Goal: Entertainment & Leisure: Consume media (video, audio)

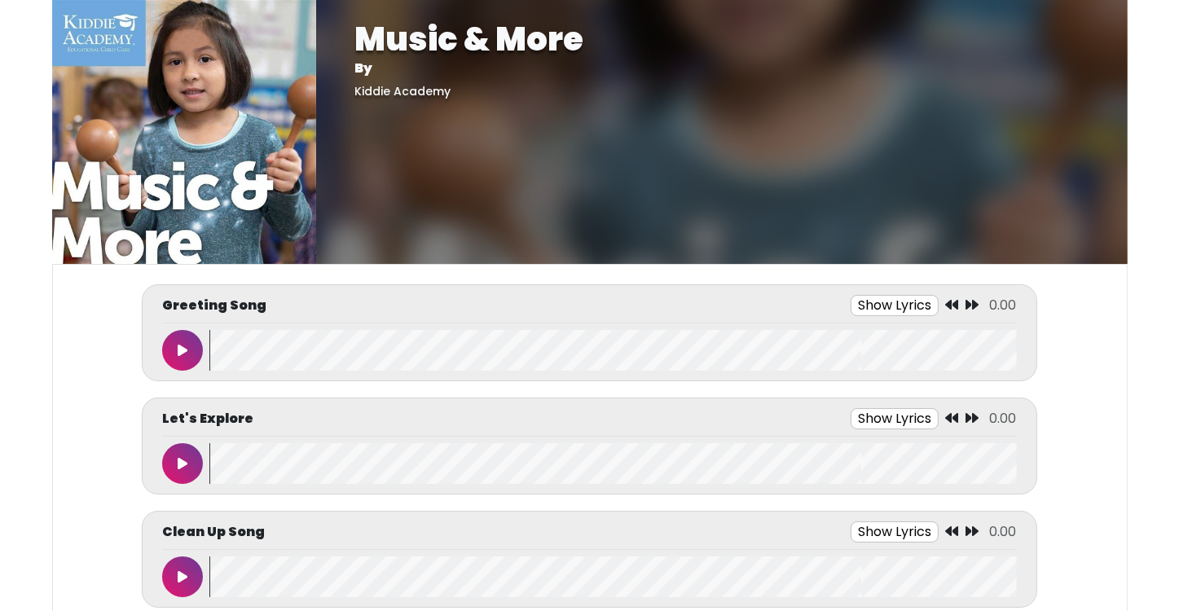
click at [179, 353] on icon at bounding box center [183, 350] width 10 height 13
click at [179, 353] on icon at bounding box center [182, 350] width 8 height 13
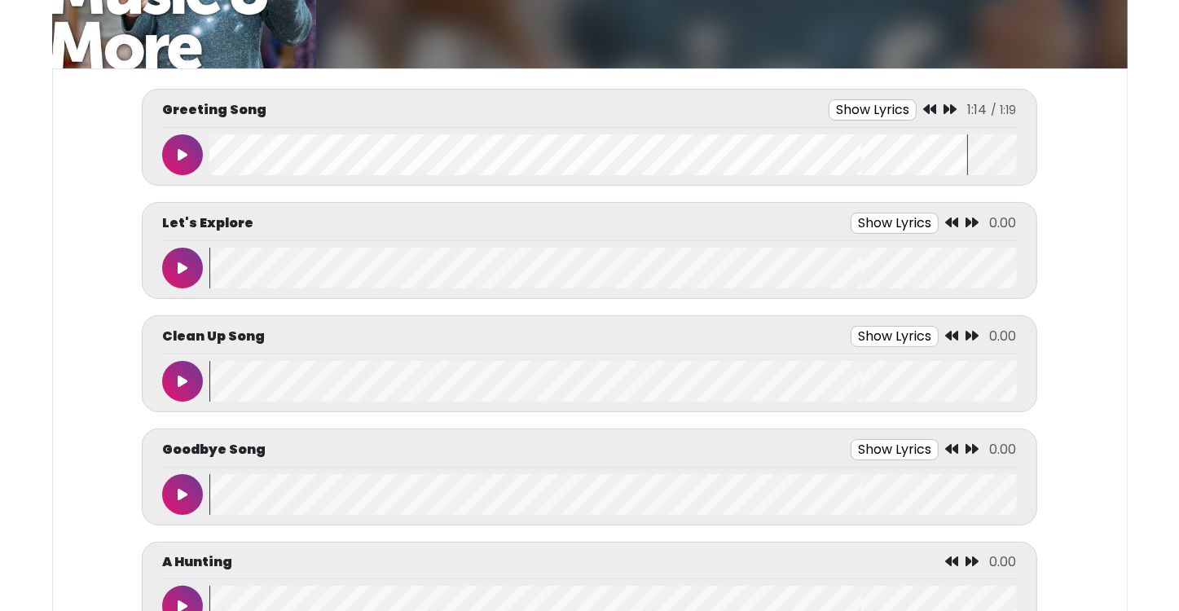
scroll to position [228, 0]
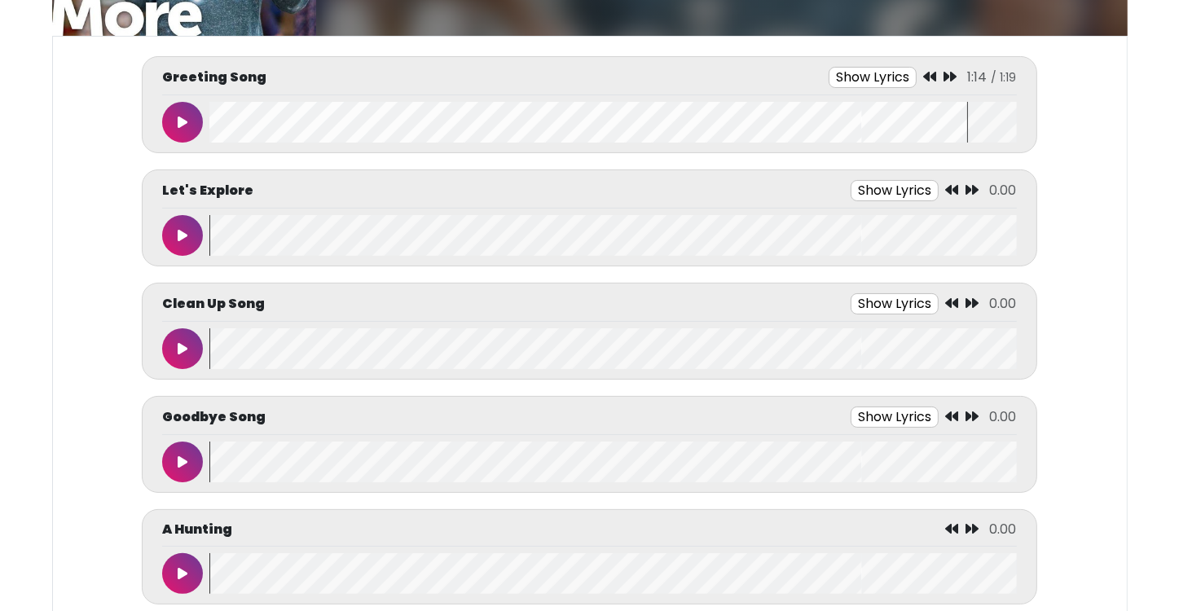
click at [182, 345] on icon at bounding box center [183, 348] width 10 height 13
click at [880, 301] on button "Show Lyrics" at bounding box center [865, 303] width 88 height 21
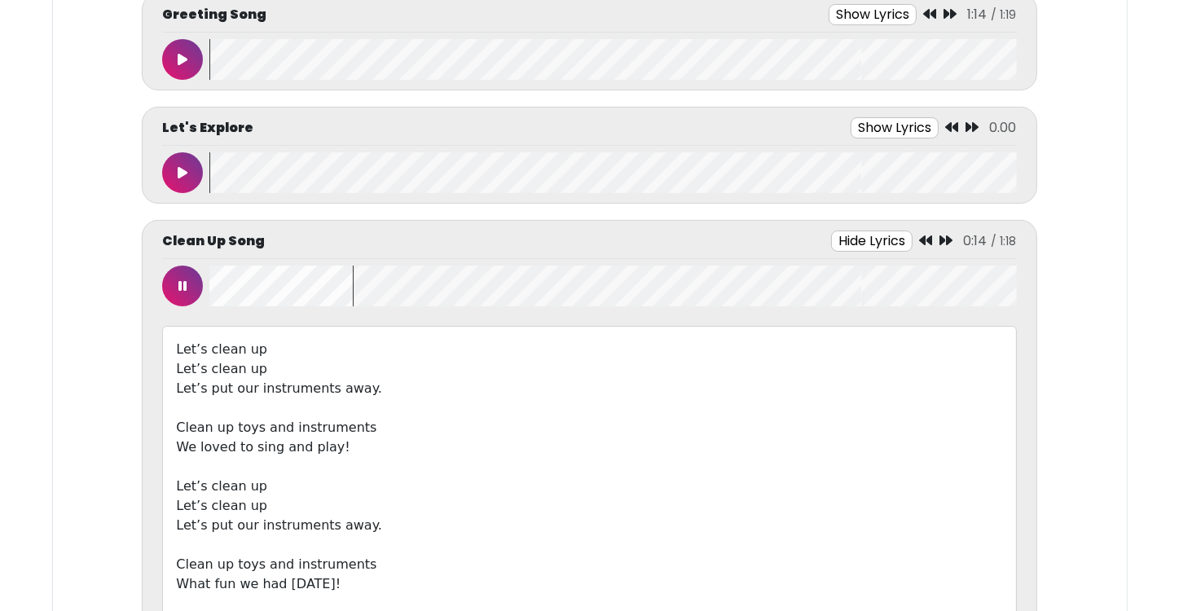
scroll to position [293, 0]
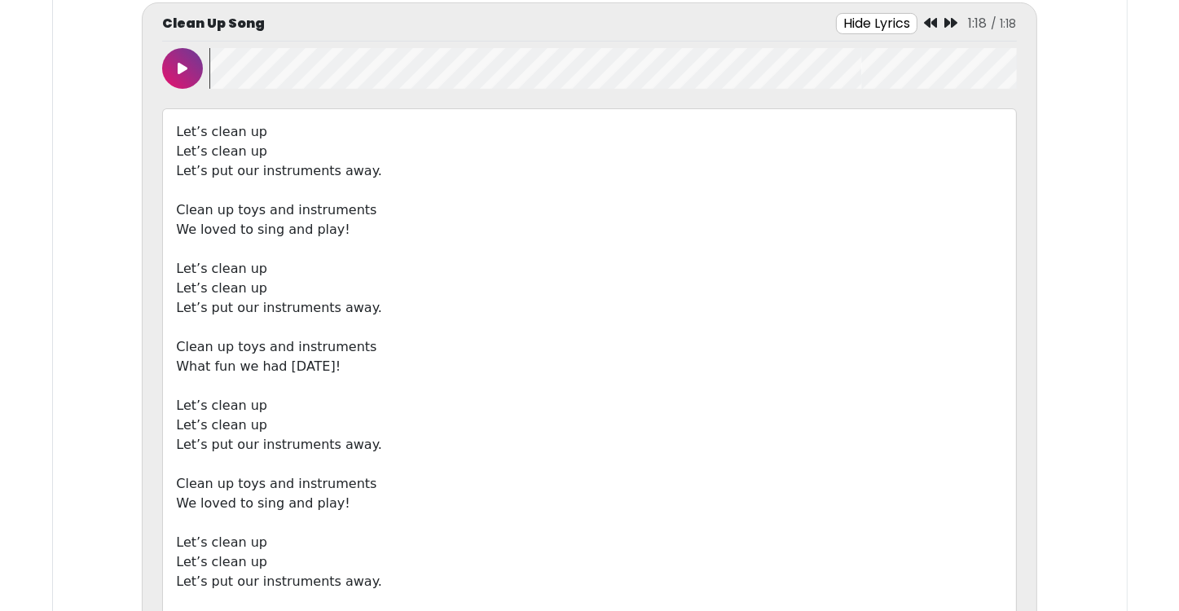
scroll to position [358, 0]
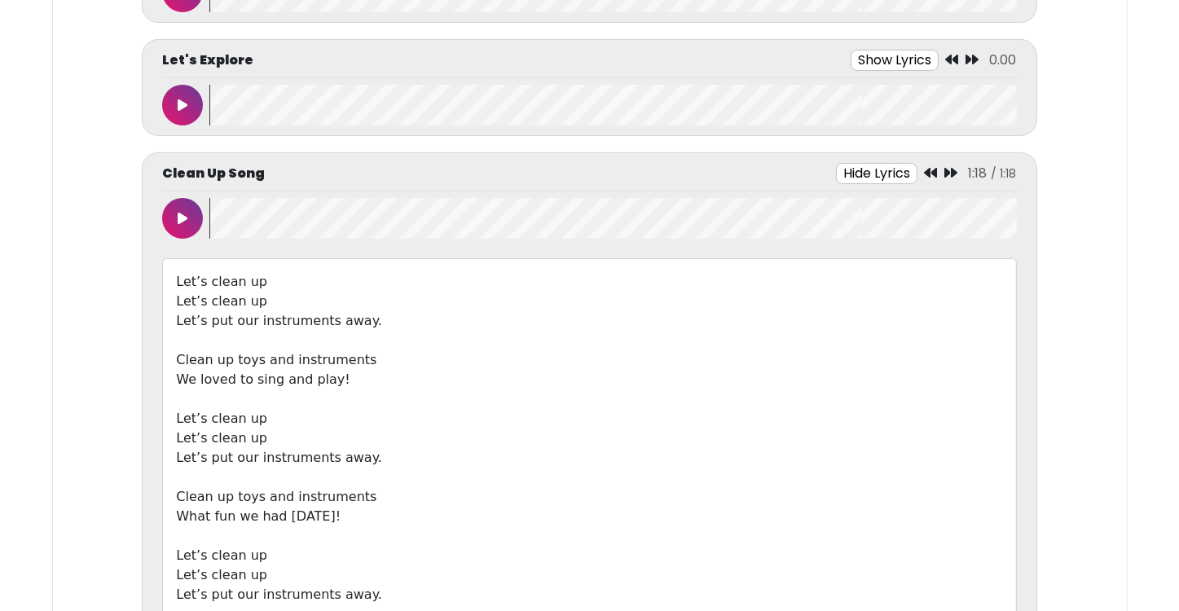
click at [877, 178] on button "Hide Lyrics" at bounding box center [876, 173] width 81 height 21
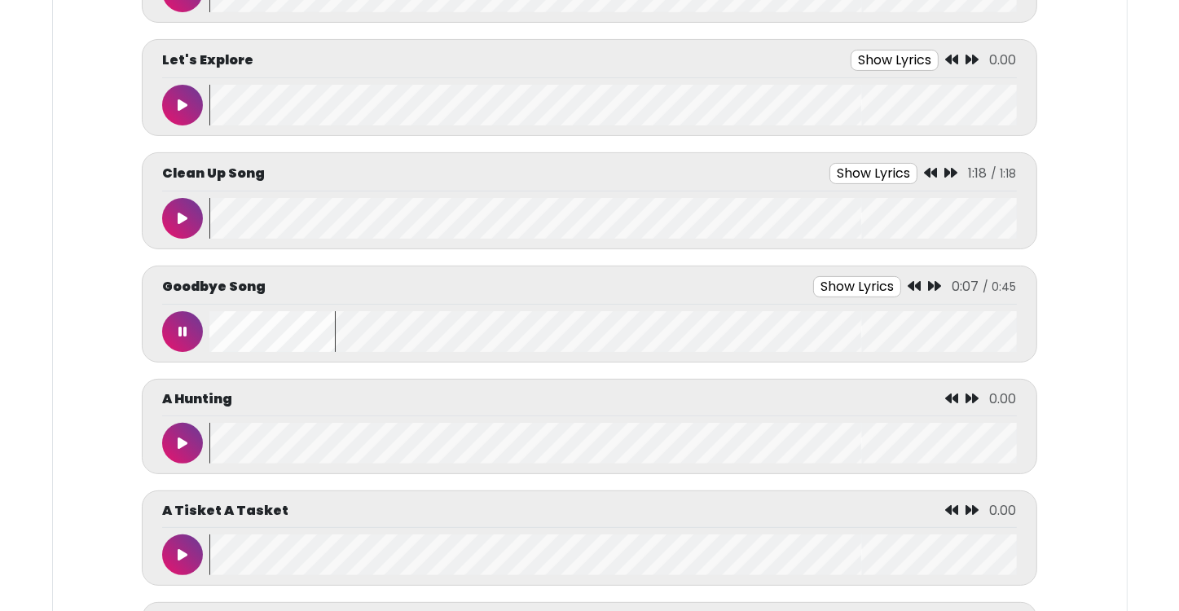
click at [173, 323] on button at bounding box center [182, 331] width 41 height 41
click at [209, 328] on wave at bounding box center [612, 331] width 806 height 41
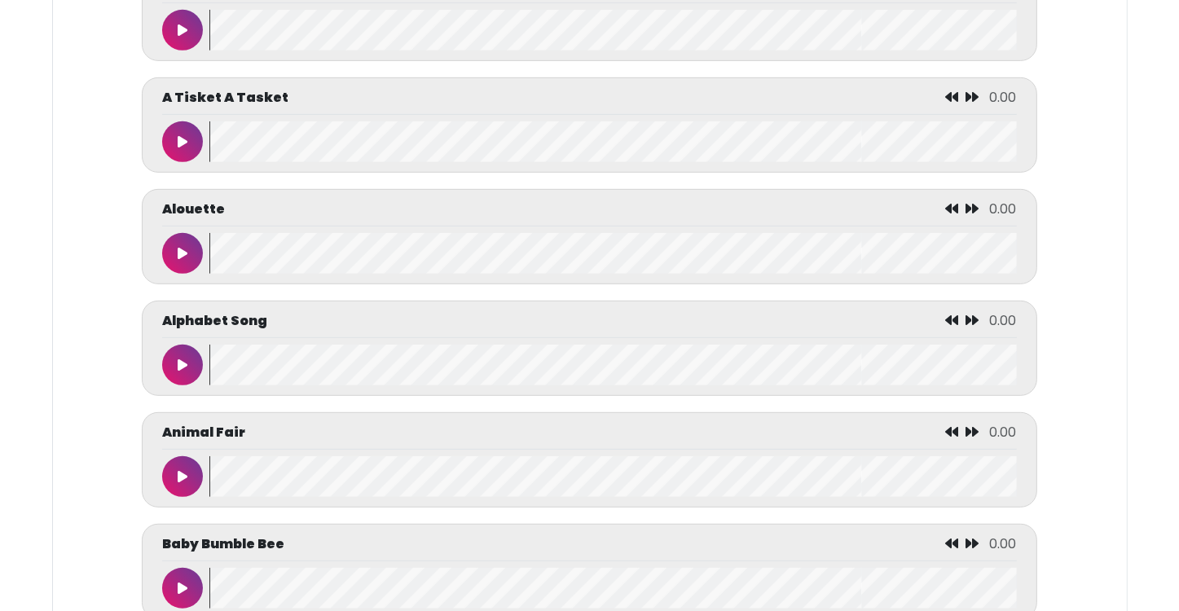
scroll to position [652, 0]
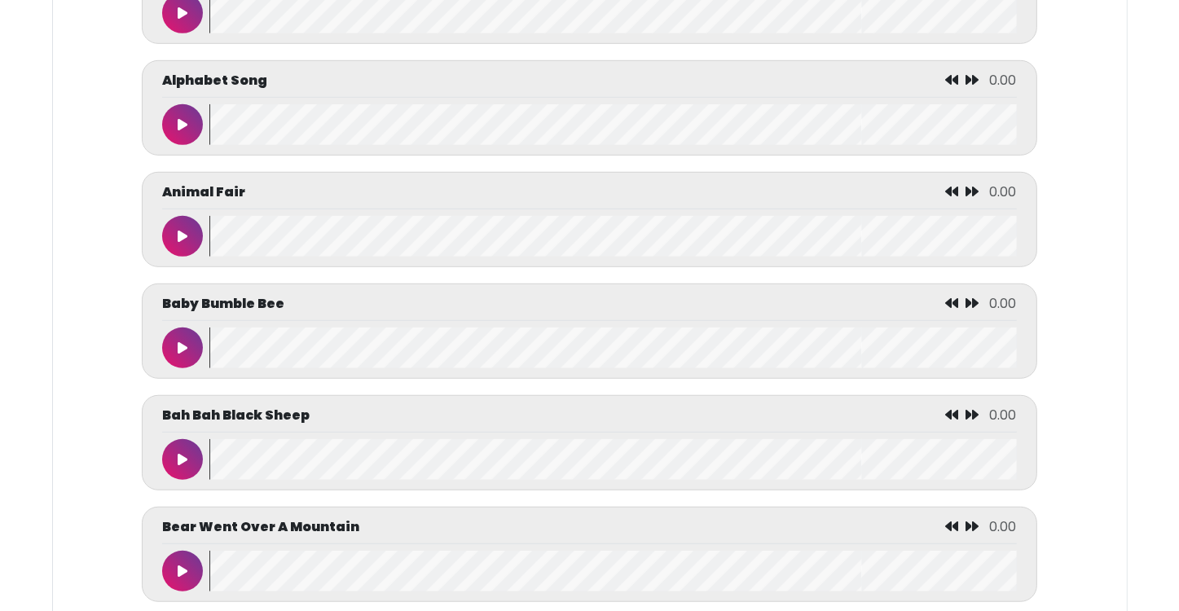
scroll to position [1010, 0]
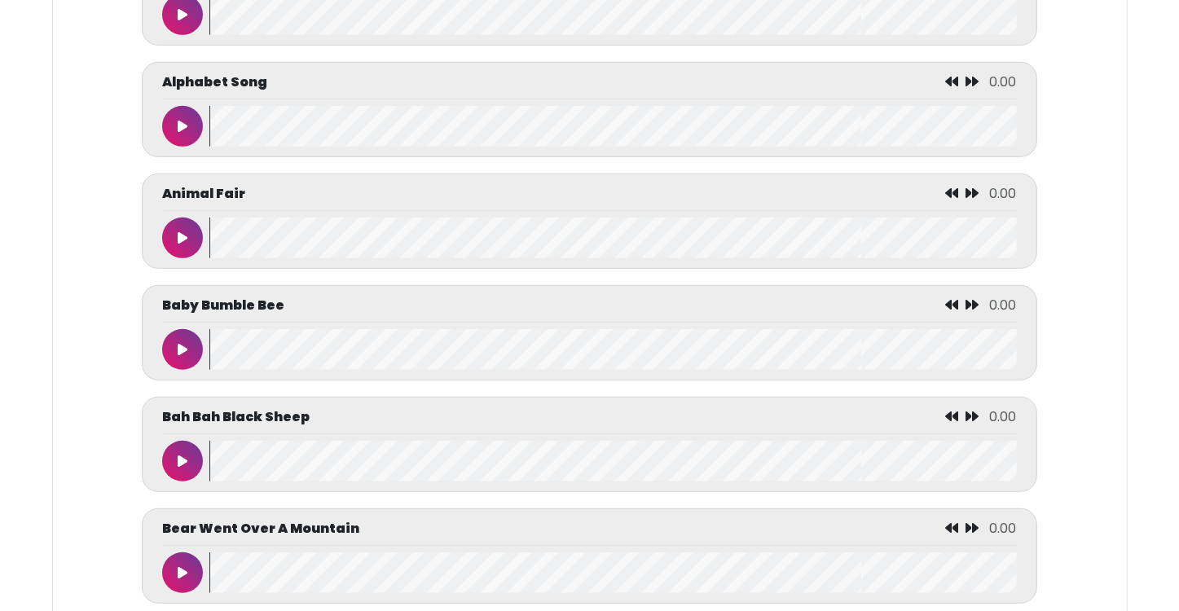
click at [189, 127] on button at bounding box center [182, 126] width 41 height 41
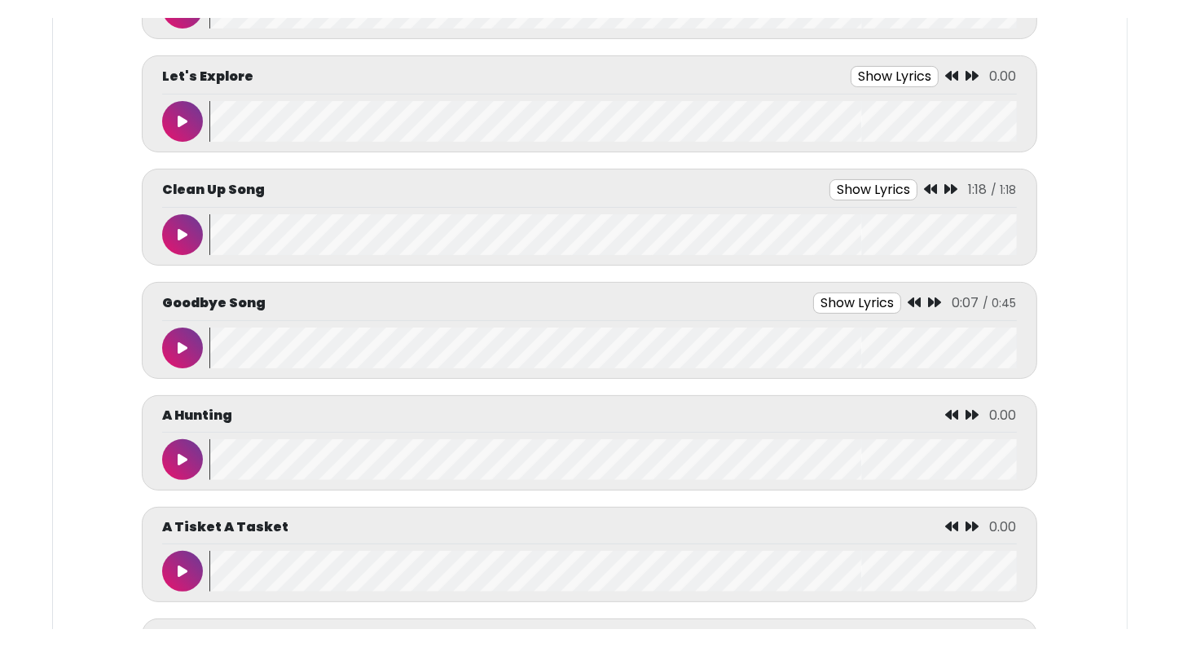
scroll to position [358, 0]
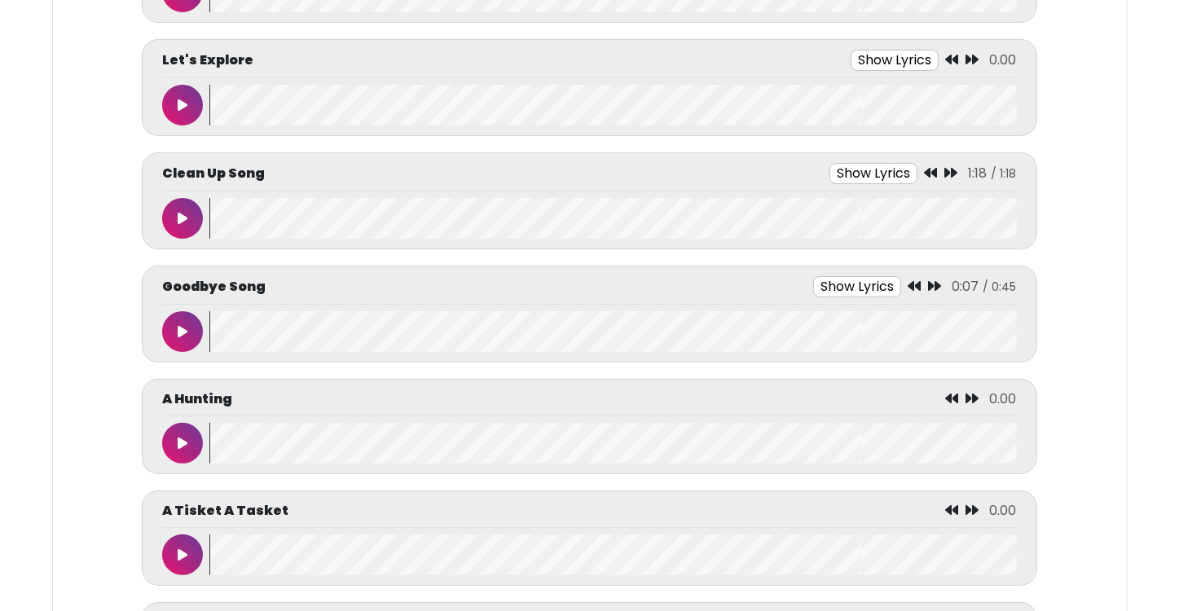
click at [180, 325] on icon at bounding box center [183, 331] width 10 height 13
click at [180, 325] on icon at bounding box center [182, 331] width 8 height 13
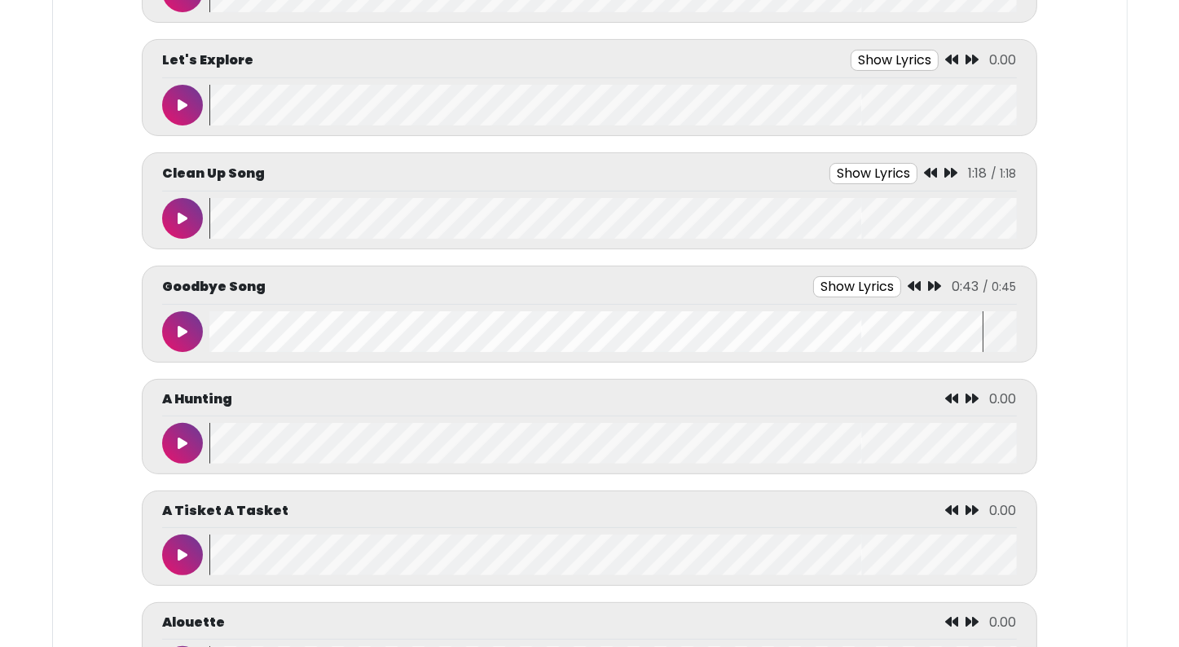
scroll to position [391, 0]
